Goal: Navigation & Orientation: Find specific page/section

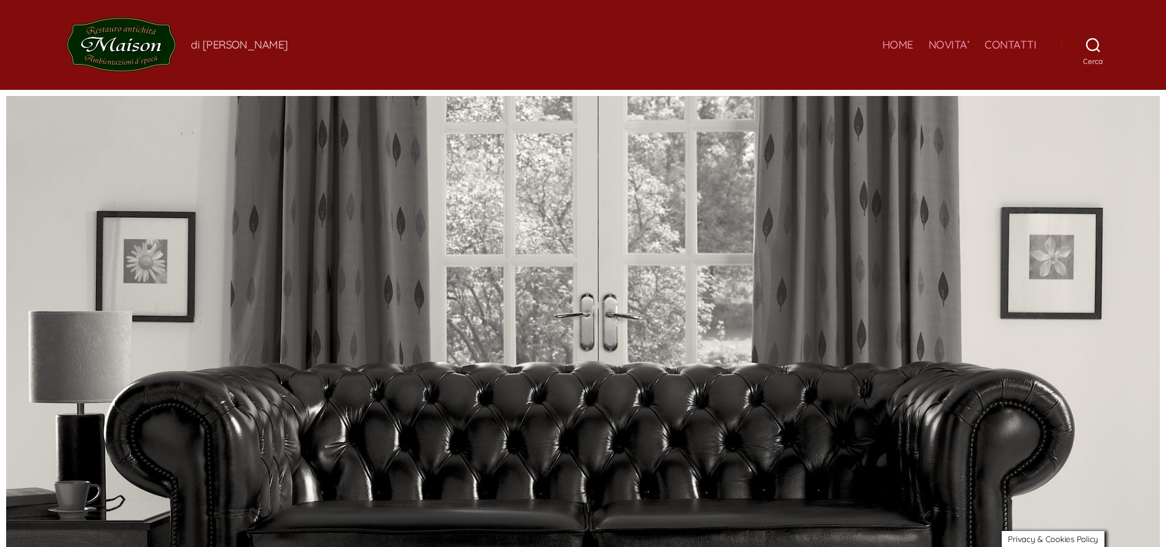
click at [909, 49] on link "HOME" at bounding box center [897, 45] width 31 height 14
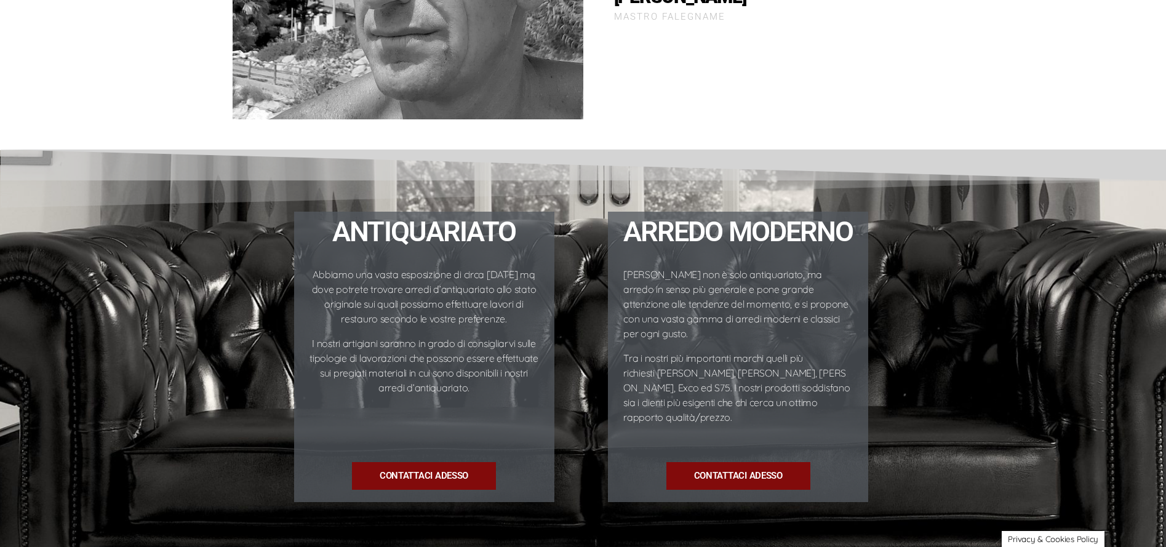
scroll to position [1586, 0]
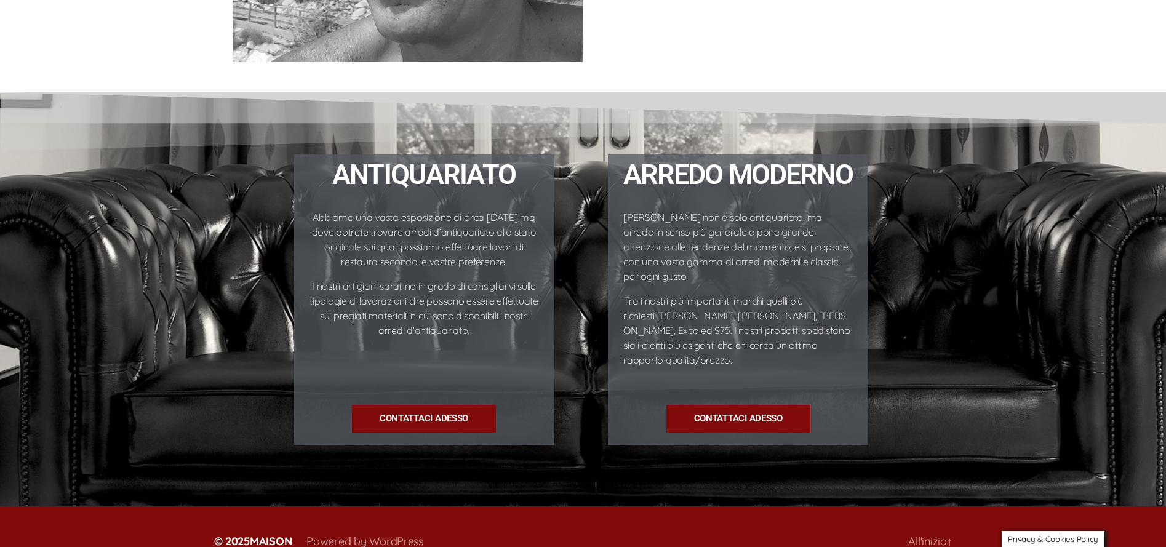
click at [435, 181] on h4 "ANTIQUARIATO" at bounding box center [424, 175] width 248 height 28
click at [397, 414] on span "Contattaci ADESSO" at bounding box center [424, 419] width 98 height 10
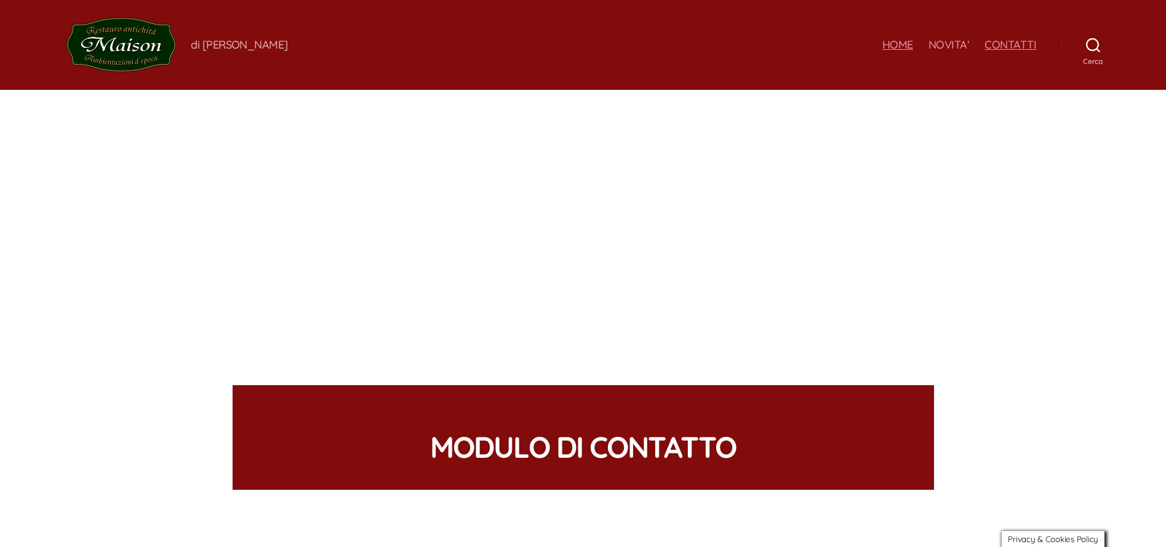
click at [896, 43] on link "HOME" at bounding box center [897, 45] width 31 height 14
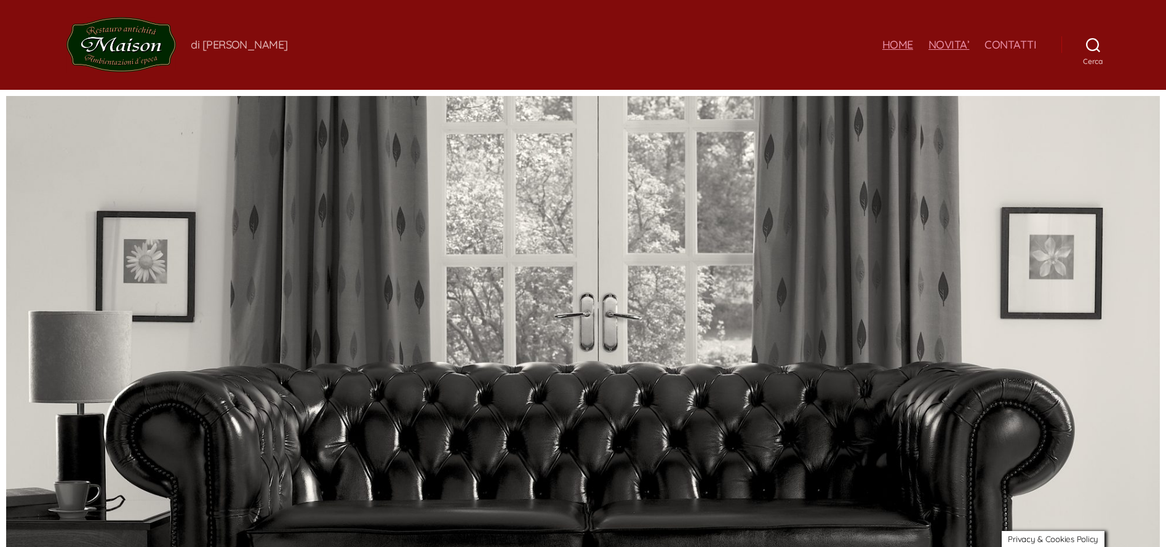
click at [945, 46] on link "NOVITA’" at bounding box center [948, 45] width 41 height 14
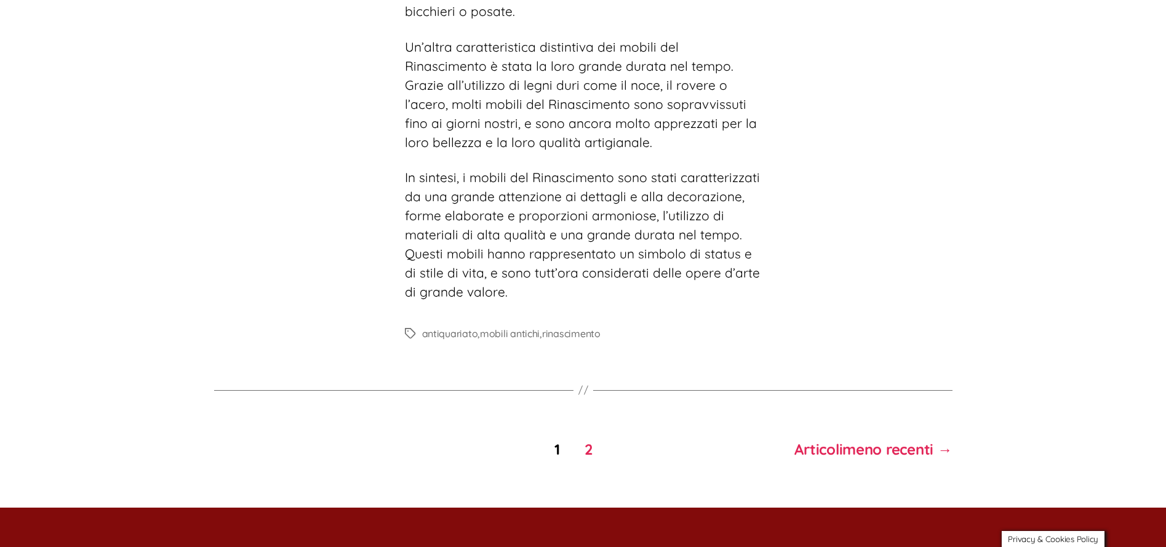
scroll to position [10065, 0]
